Goal: Transaction & Acquisition: Purchase product/service

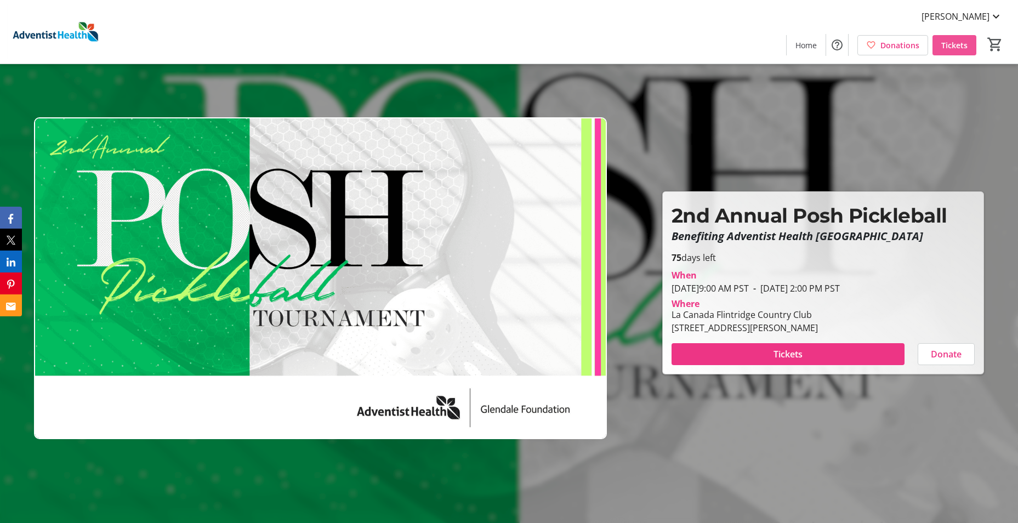
click at [967, 46] on span at bounding box center [954, 45] width 44 height 26
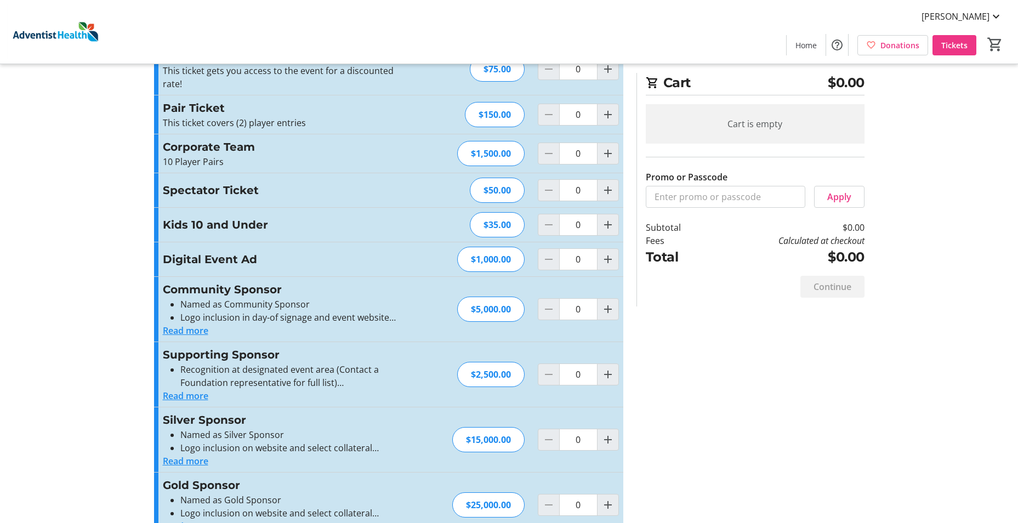
scroll to position [110, 0]
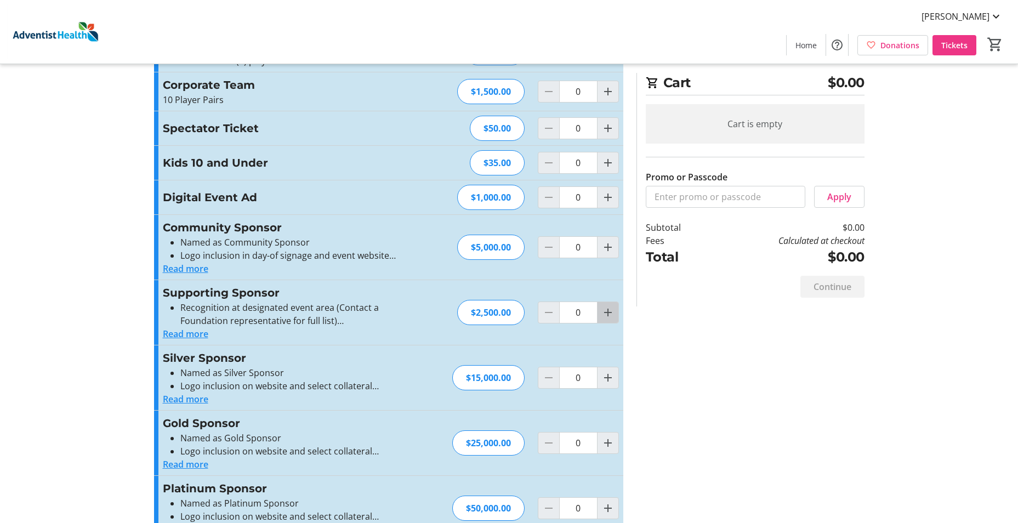
click at [606, 311] on mat-icon "Increment by one" at bounding box center [607, 312] width 13 height 13
type input "1"
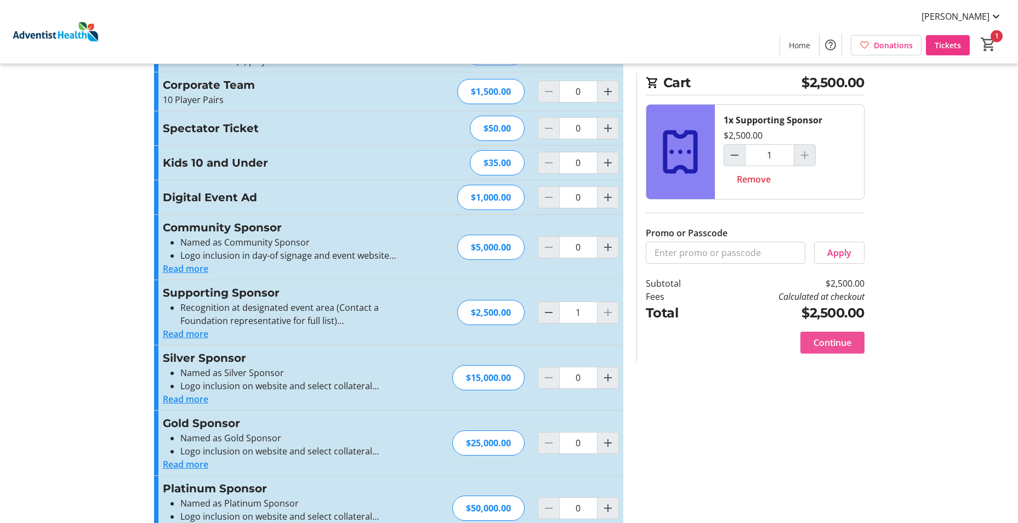
click at [831, 342] on span "Continue" at bounding box center [832, 342] width 38 height 13
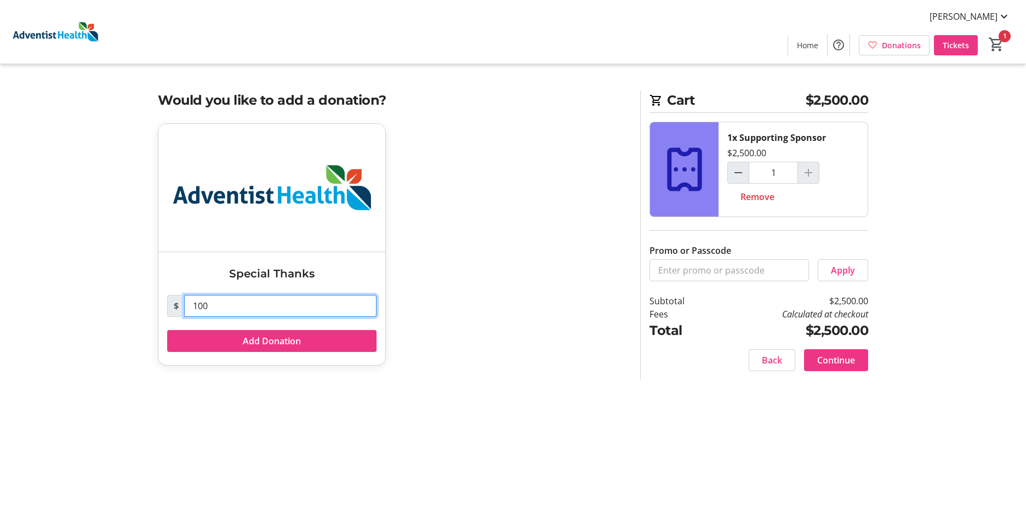
drag, startPoint x: 235, startPoint y: 315, endPoint x: 96, endPoint y: 273, distance: 144.3
click at [112, 282] on tr-checkout-feature-upsell-ui "Cart $2,500.00 1x Supporting Sponsor $2,500.00 1 Remove Promo or Passcode Apply…" at bounding box center [513, 261] width 1026 height 523
type input "0"
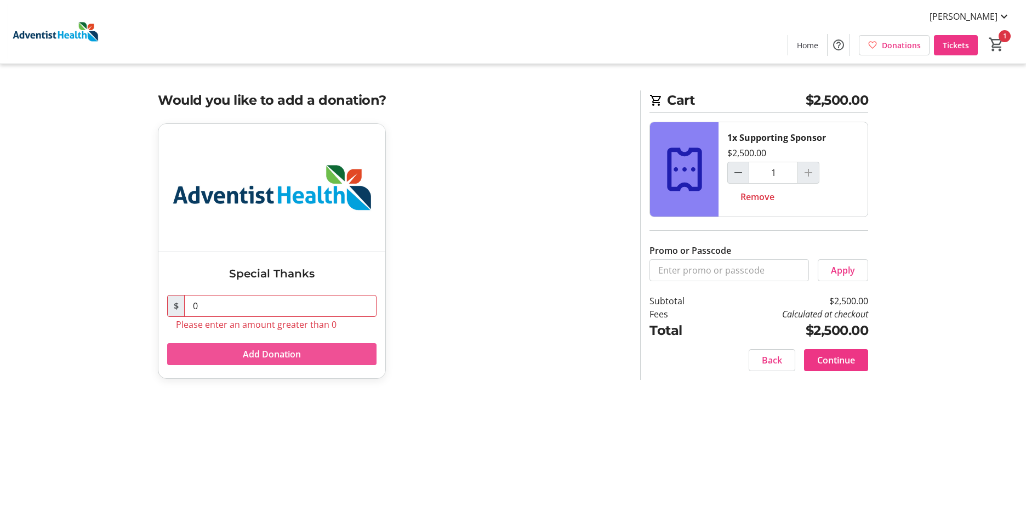
click at [301, 351] on span at bounding box center [271, 354] width 209 height 26
click at [409, 328] on div "Special Thanks $ 0 Please enter an amount greater than 0 Add Donation" at bounding box center [392, 257] width 482 height 269
drag, startPoint x: 235, startPoint y: 304, endPoint x: 28, endPoint y: 273, distance: 209.0
click at [28, 273] on tr-checkout-feature-upsell-ui "Cart $2,500.00 1x Supporting Sponsor $2,500.00 1 Remove Promo or Passcode Apply…" at bounding box center [513, 261] width 1026 height 523
drag, startPoint x: 607, startPoint y: 294, endPoint x: 597, endPoint y: 297, distance: 9.7
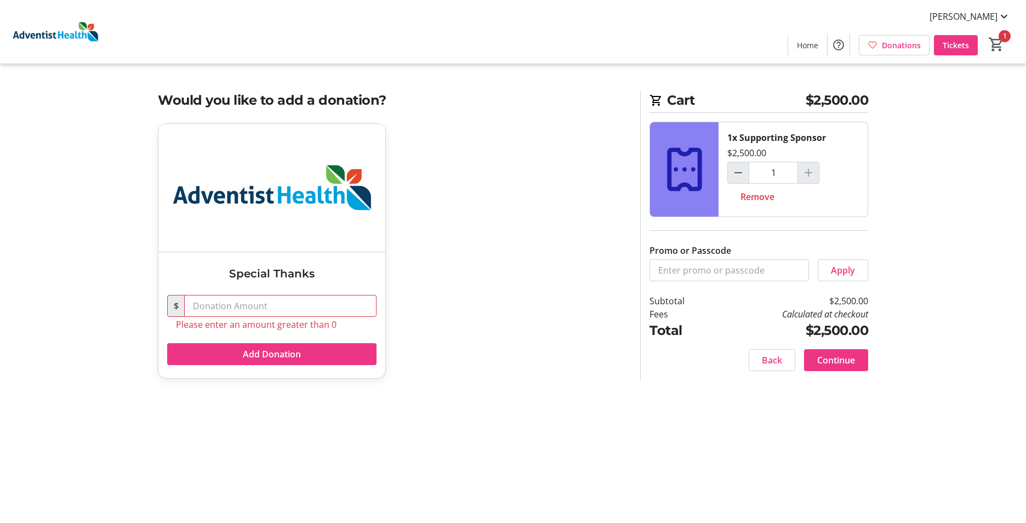
click at [604, 295] on div "Special Thanks $ Please enter an amount greater than 0 Add Donation" at bounding box center [392, 257] width 482 height 269
click at [260, 227] on img at bounding box center [271, 188] width 227 height 128
click at [849, 361] on span "Continue" at bounding box center [836, 360] width 38 height 13
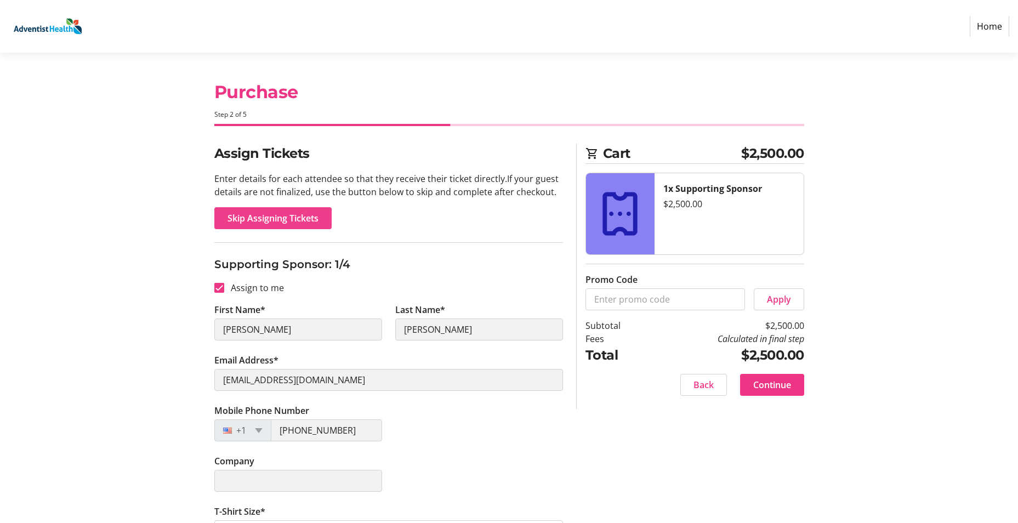
click at [303, 218] on span "Skip Assigning Tickets" at bounding box center [272, 218] width 91 height 13
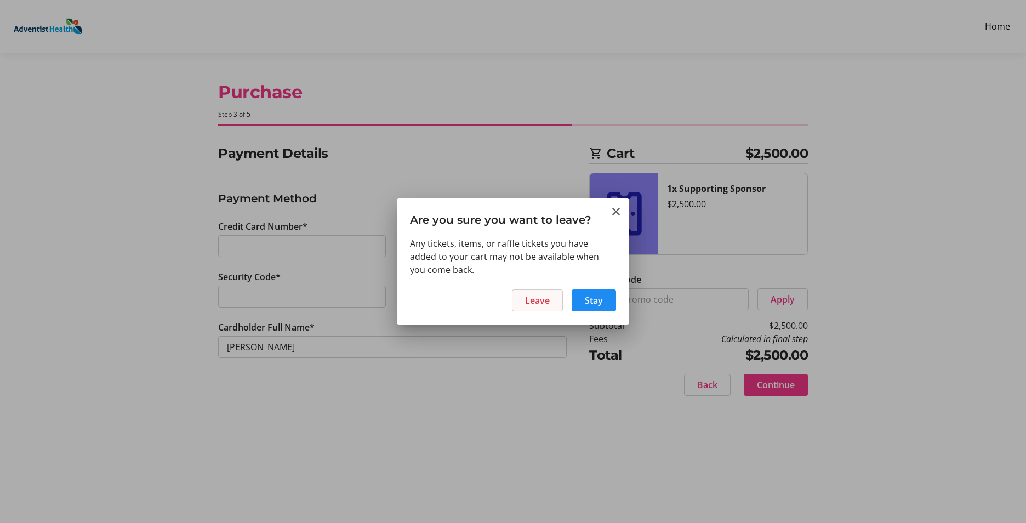
click at [556, 301] on span at bounding box center [537, 300] width 50 height 26
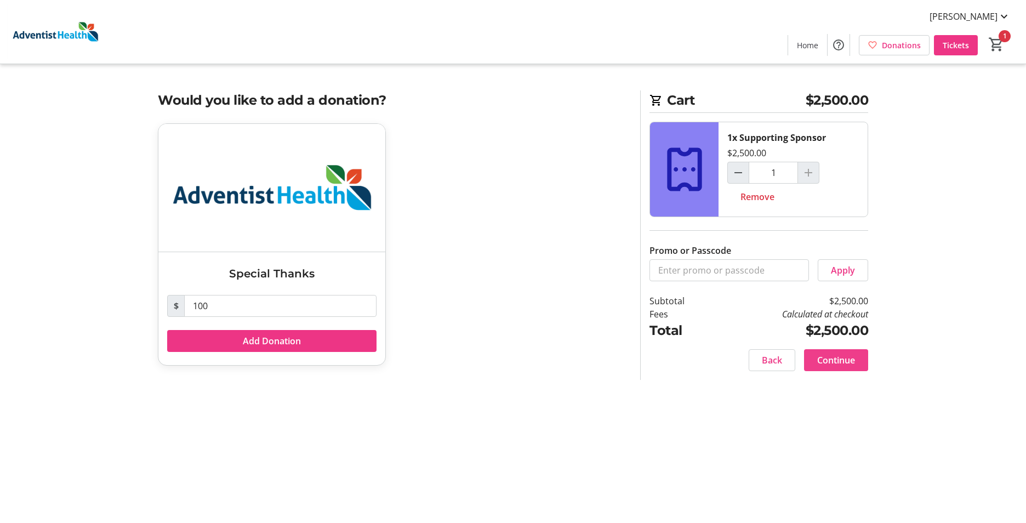
click at [850, 355] on span "Continue" at bounding box center [836, 360] width 38 height 13
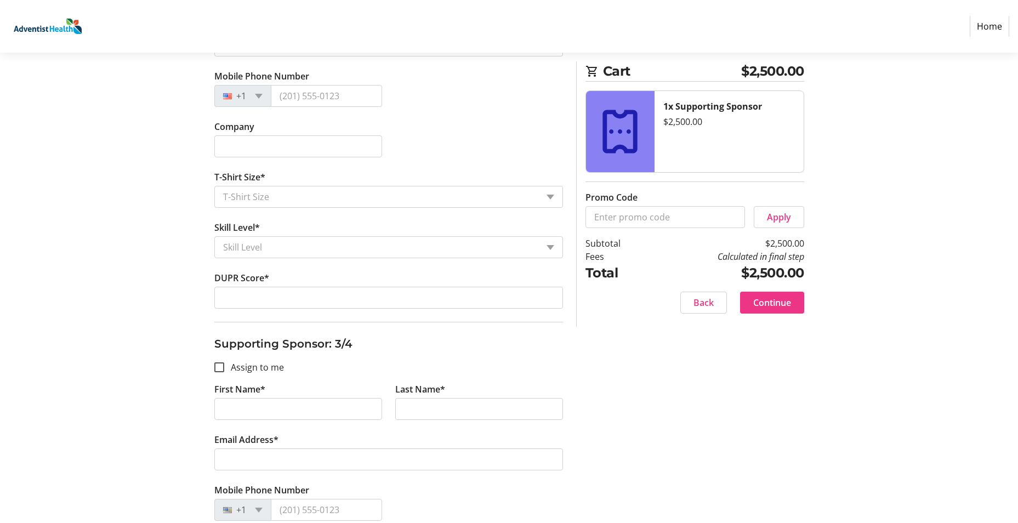
scroll to position [767, 0]
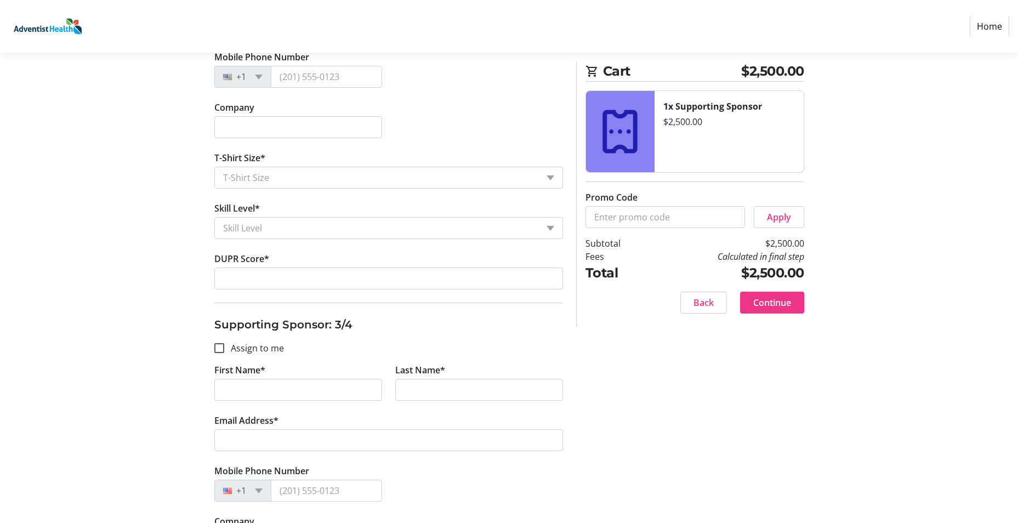
click at [482, 235] on div "Skill Level" at bounding box center [376, 228] width 323 height 21
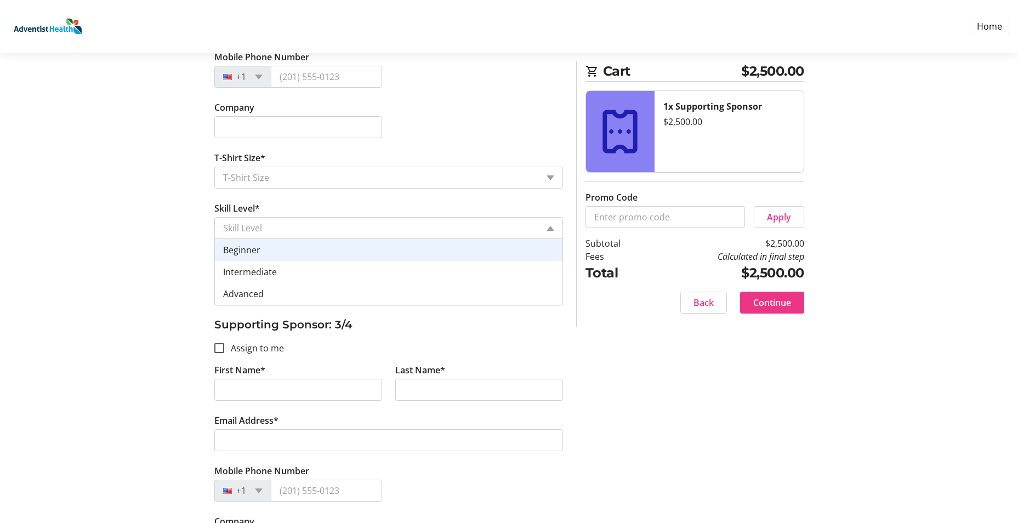
click at [154, 250] on div "Assign Tickets Enter details for each attendee so that they receive their ticke…" at bounding box center [508, 253] width 723 height 1754
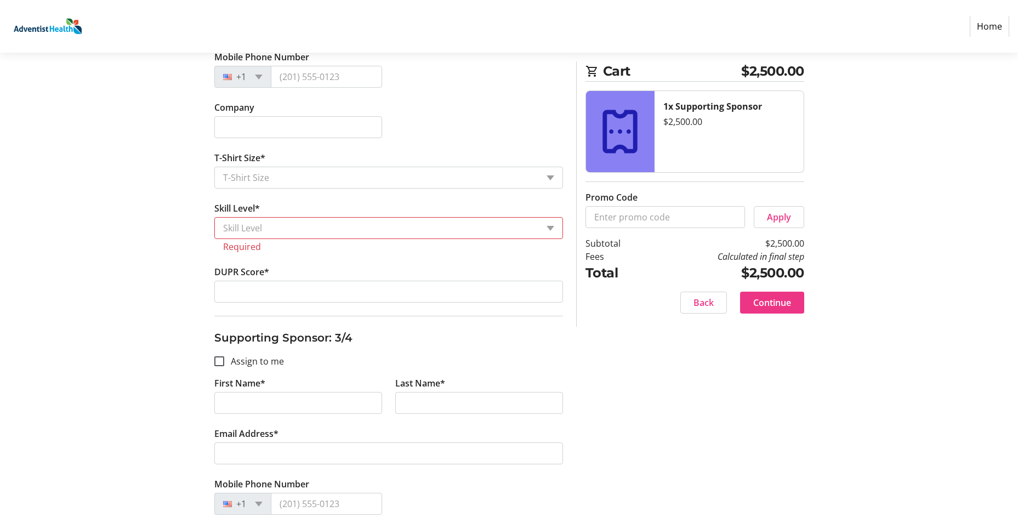
click at [293, 184] on div "T-Shirt Size" at bounding box center [376, 177] width 323 height 21
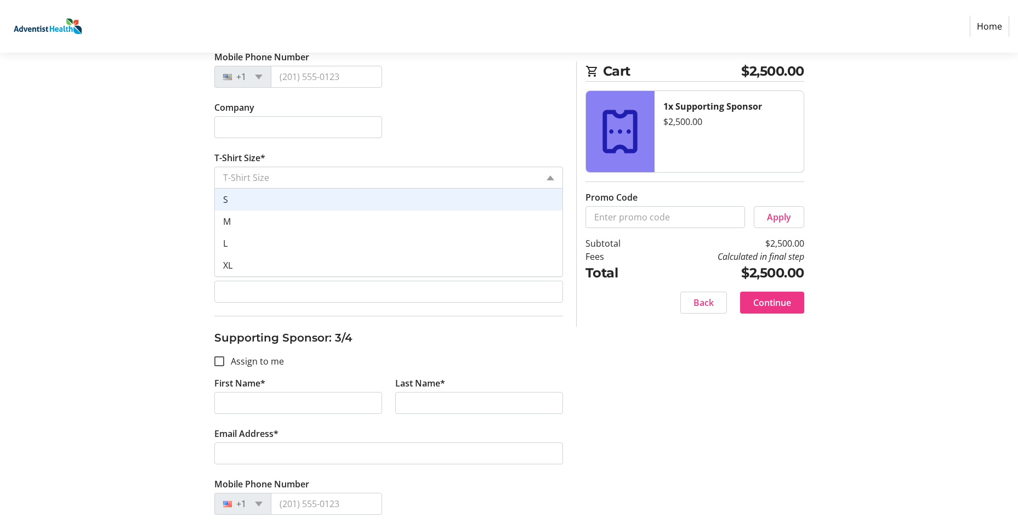
drag, startPoint x: 98, startPoint y: 179, endPoint x: 97, endPoint y: 150, distance: 29.1
click at [98, 175] on section "Purchase Step 2 of 5 Cart $2,500.00 1x Supporting Sponsor $2,500.00 Promo Code …" at bounding box center [509, 214] width 1018 height 1858
